Goal: Task Accomplishment & Management: Manage account settings

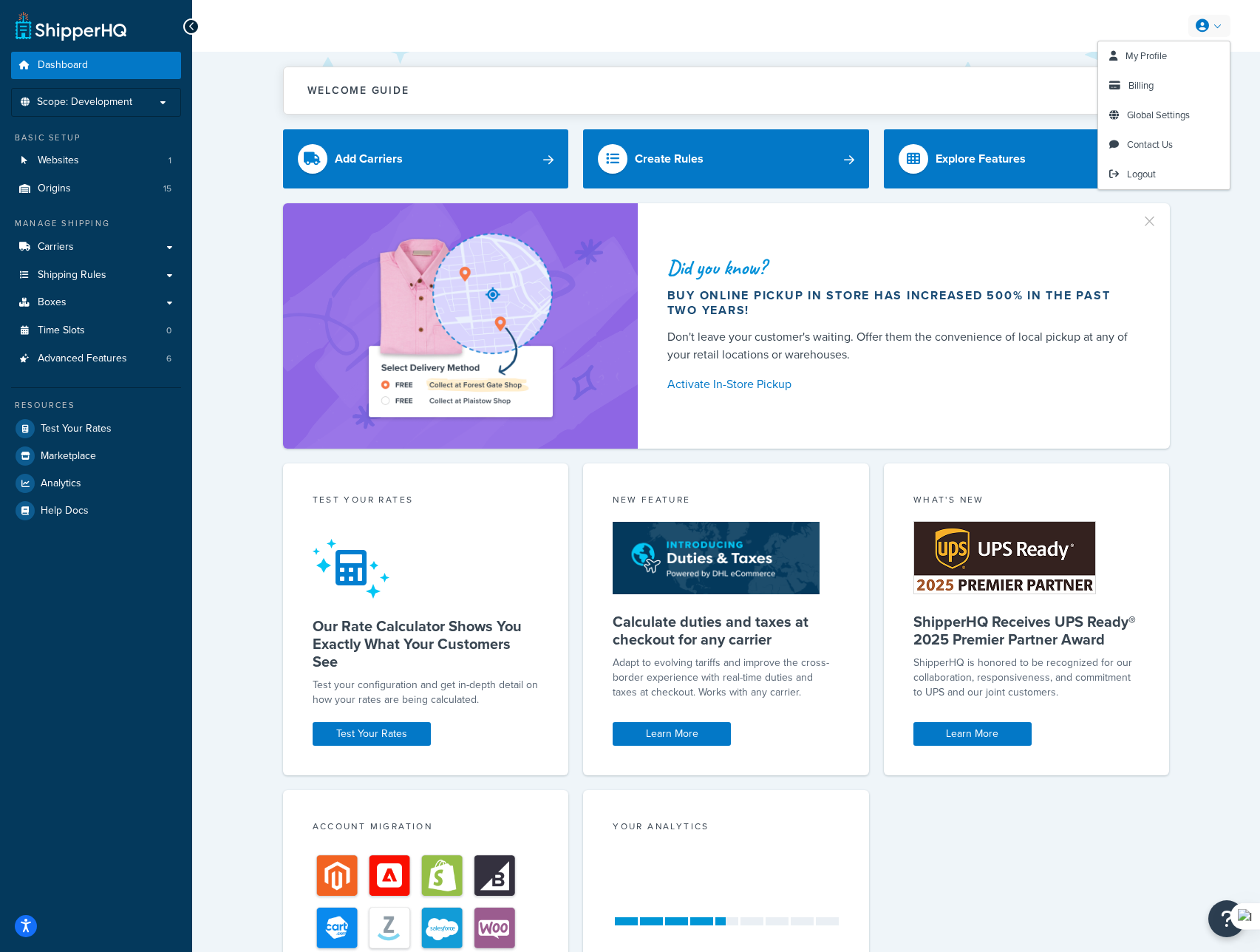
click at [1219, 39] on div "My Profile Billing Global Settings Contact Us Logout" at bounding box center [726, 25] width 1068 height 51
click at [1159, 62] on span "My Profile" at bounding box center [1145, 56] width 41 height 14
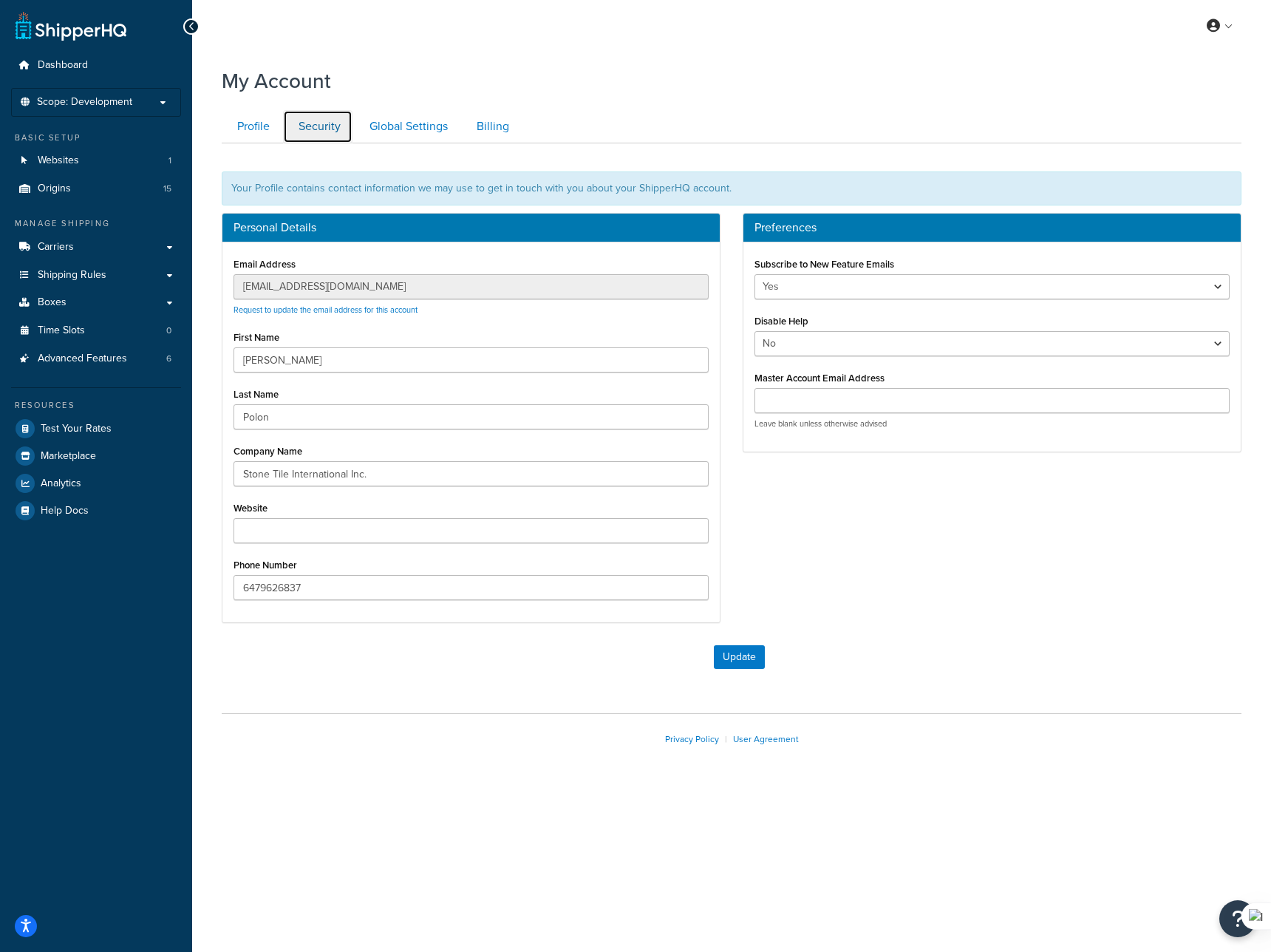
click at [326, 119] on link "Security" at bounding box center [317, 126] width 69 height 33
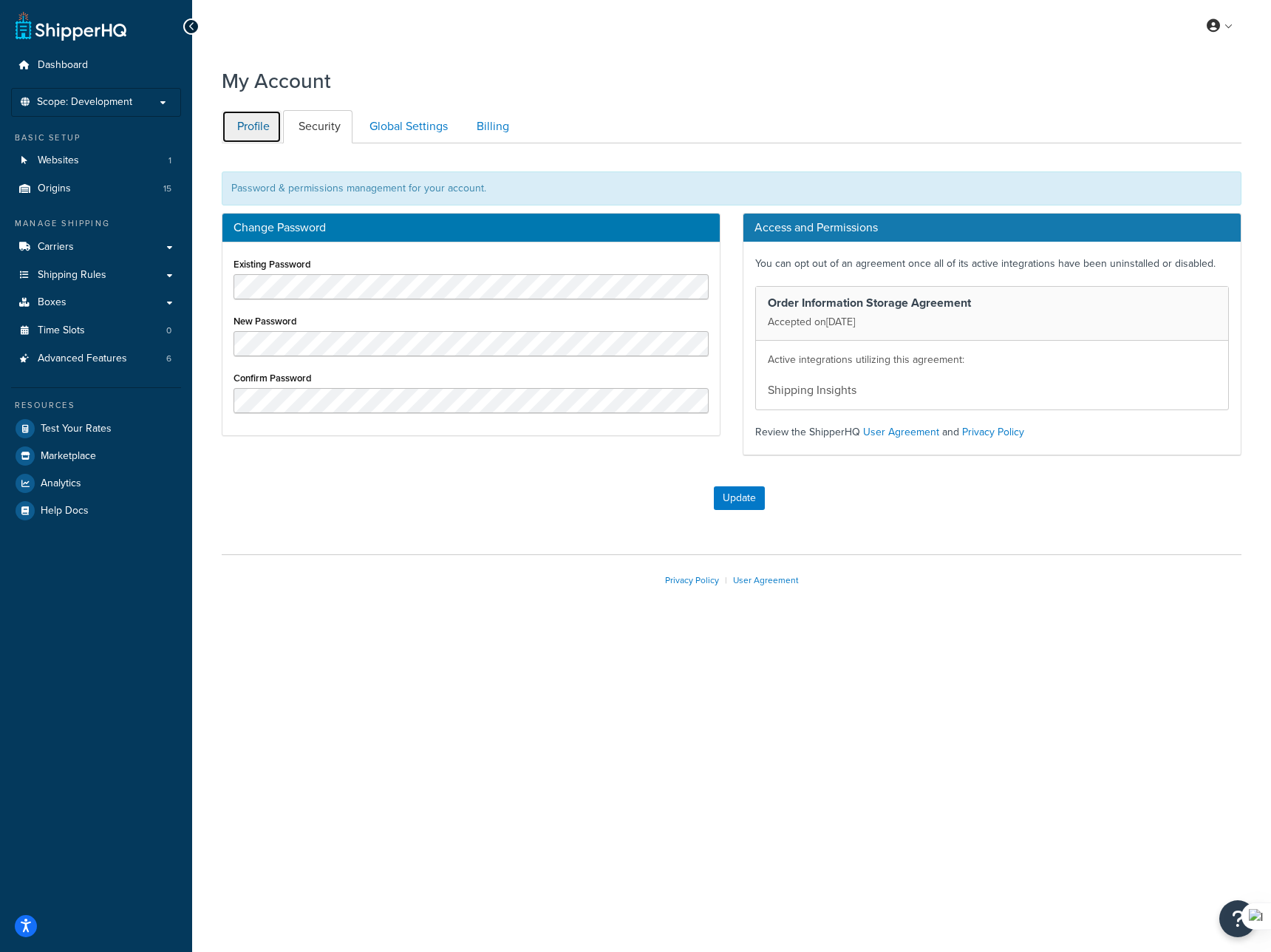
drag, startPoint x: 270, startPoint y: 130, endPoint x: 263, endPoint y: 129, distance: 7.1
click at [269, 130] on link "Profile" at bounding box center [251, 126] width 60 height 33
